Goal: Task Accomplishment & Management: Complete application form

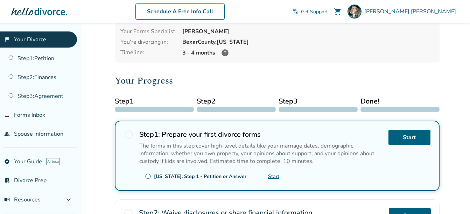
scroll to position [60, 0]
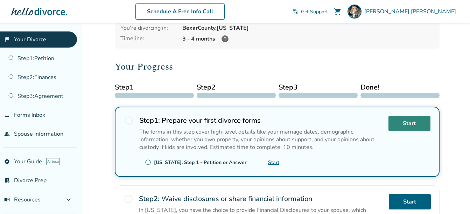
click at [411, 122] on link "Start" at bounding box center [410, 123] width 42 height 15
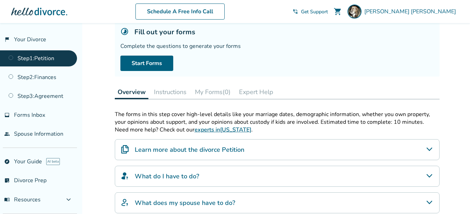
scroll to position [65, 0]
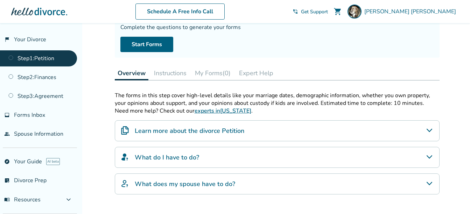
click at [299, 131] on div "Learn more about the divorce Petition" at bounding box center [277, 130] width 325 height 21
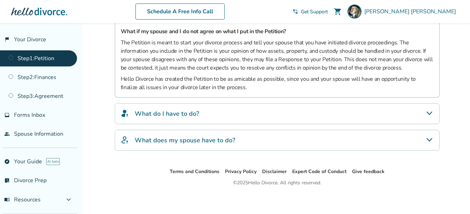
scroll to position [274, 0]
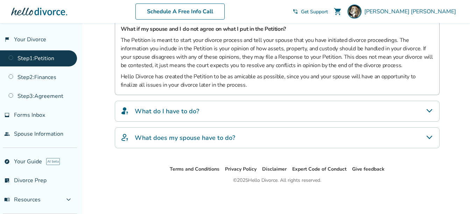
click at [290, 115] on div "What do I have to do?" at bounding box center [277, 111] width 325 height 21
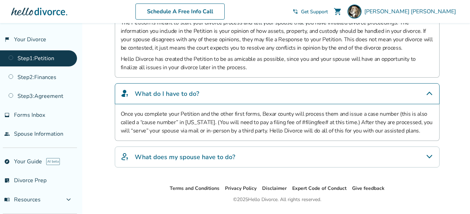
scroll to position [292, 0]
click at [266, 154] on div "What does my spouse have to do?" at bounding box center [277, 156] width 325 height 21
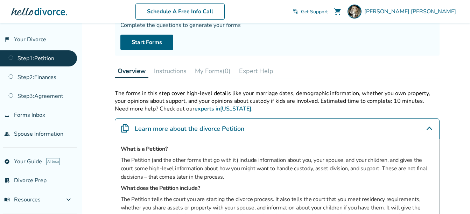
scroll to position [66, 0]
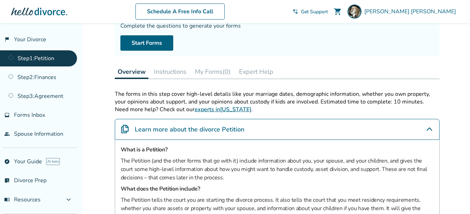
click at [177, 71] on button "Instructions" at bounding box center [170, 72] width 38 height 14
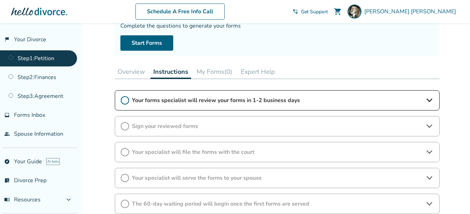
click at [203, 101] on span "Your forms specialist will review your forms in 1-2 business days" at bounding box center [277, 101] width 291 height 8
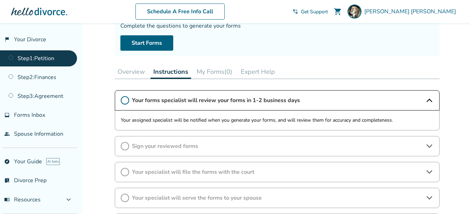
click at [203, 101] on span "Your forms specialist will review your forms in 1-2 business days" at bounding box center [277, 101] width 291 height 8
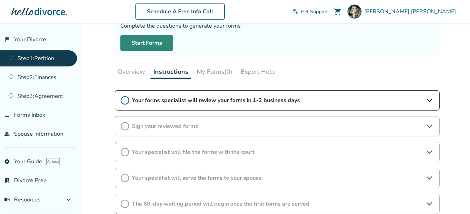
click at [154, 39] on link "Start Forms" at bounding box center [146, 42] width 53 height 15
